Goal: Information Seeking & Learning: Learn about a topic

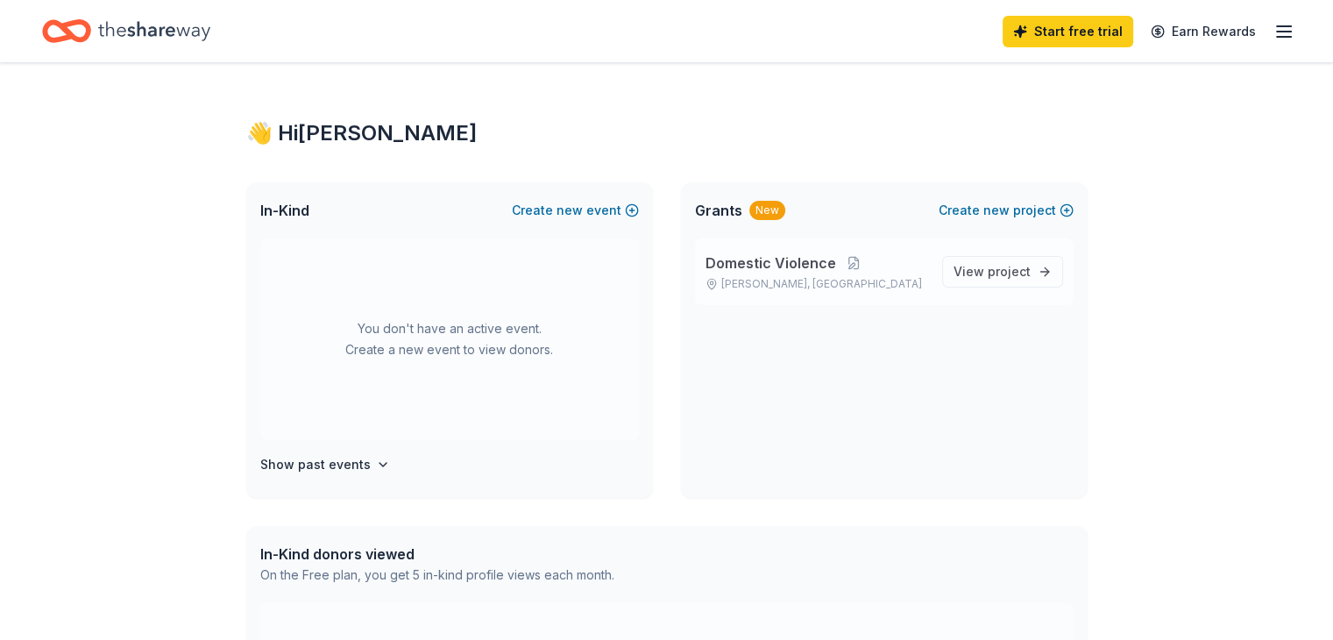
click at [773, 261] on span "Domestic Violence" at bounding box center [770, 262] width 131 height 21
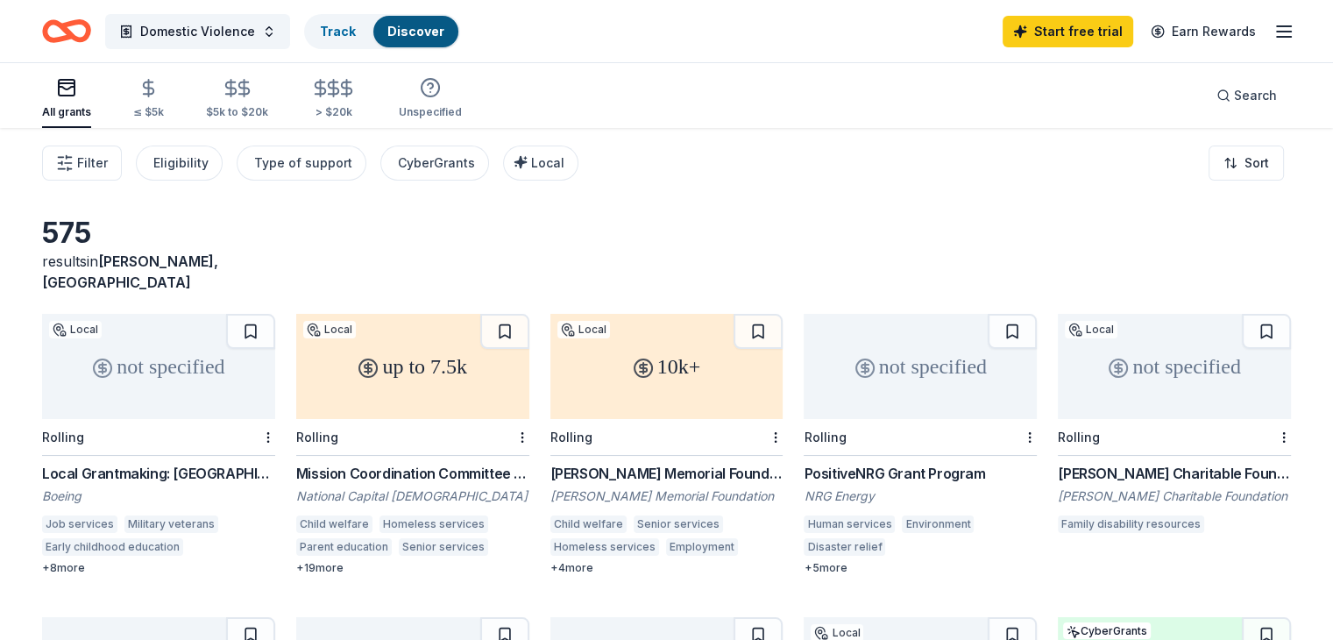
click at [430, 348] on div "up to 7.5k" at bounding box center [412, 366] width 233 height 105
